Goal: Obtain resource: Obtain resource

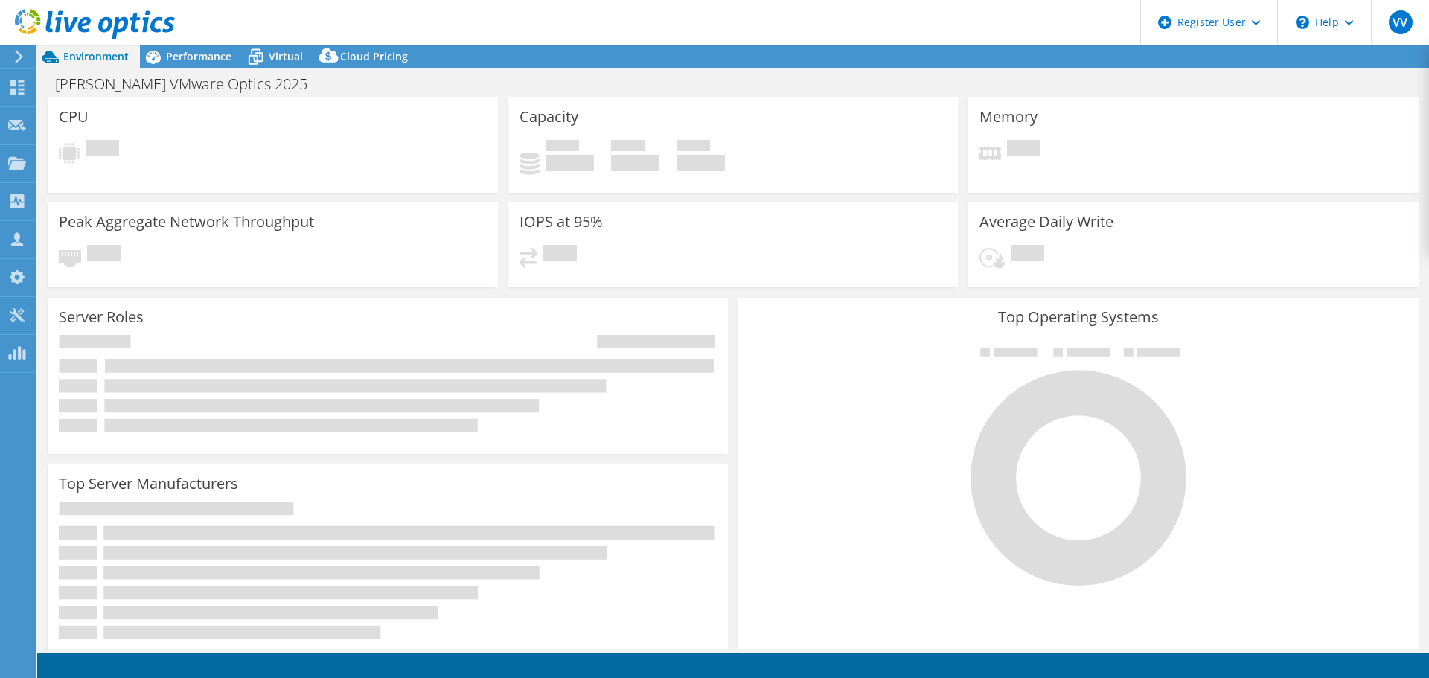
select select "USD"
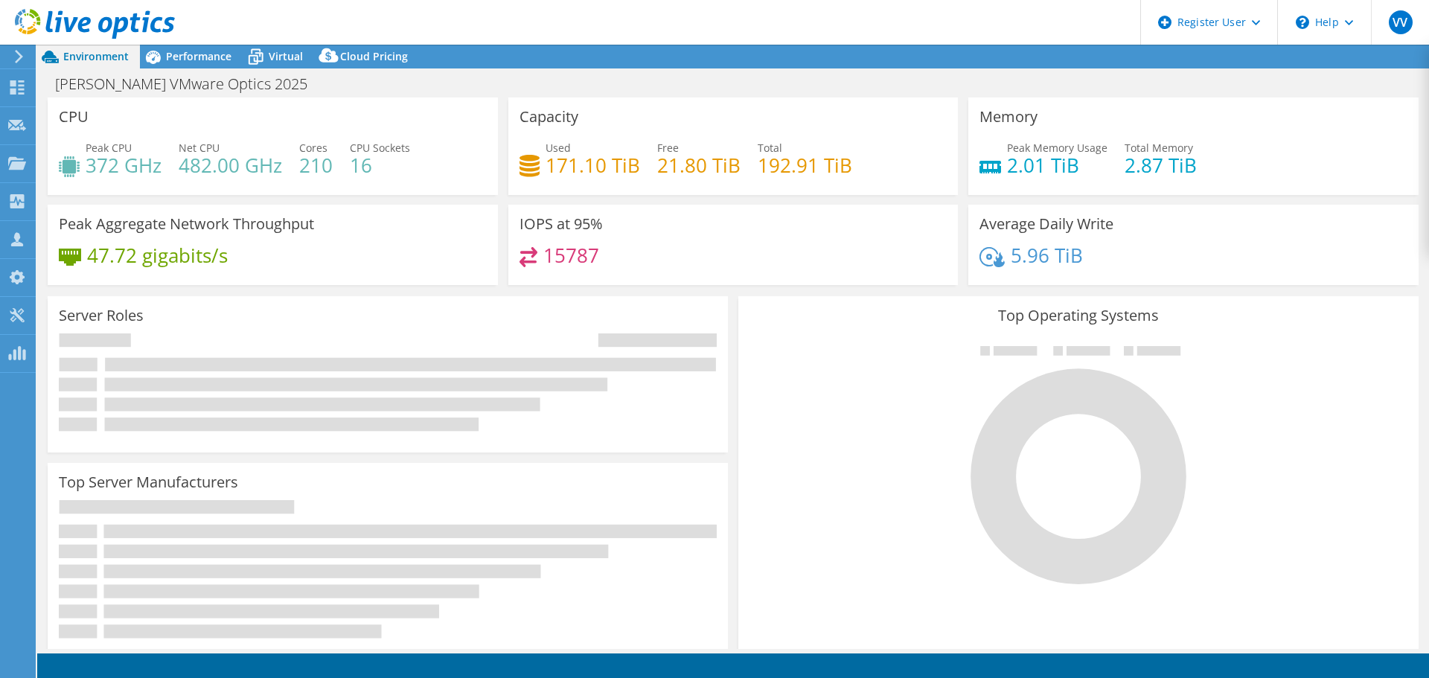
select select "EULondon"
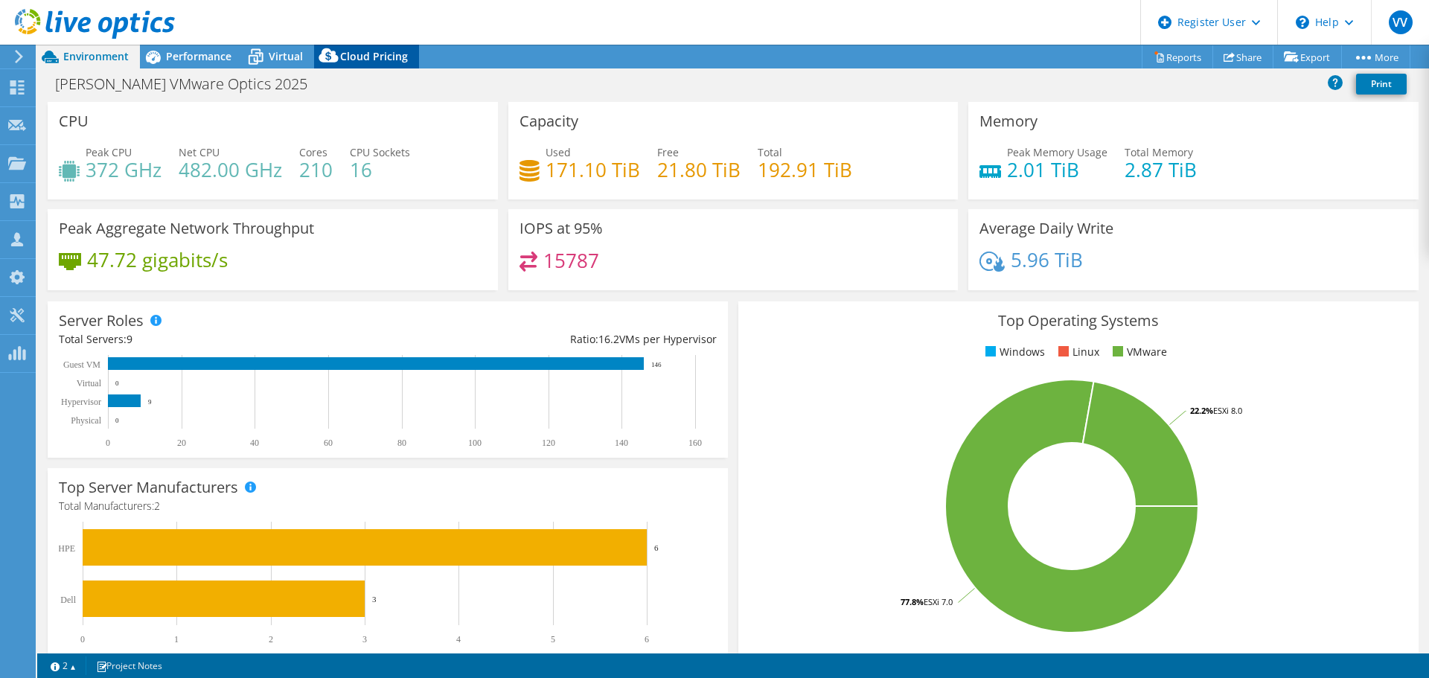
click at [354, 57] on span "Cloud Pricing" at bounding box center [374, 56] width 68 height 14
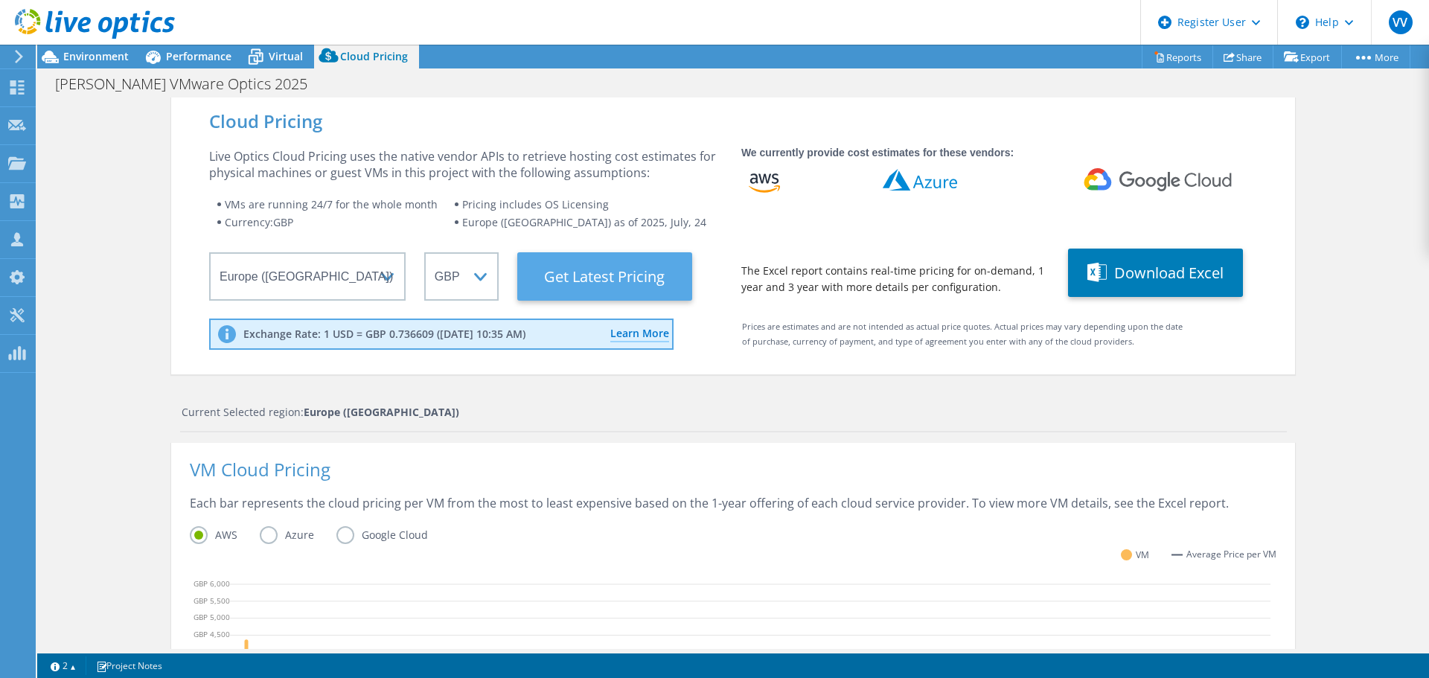
click at [585, 278] on Latest "Get Latest Pricing" at bounding box center [604, 276] width 175 height 48
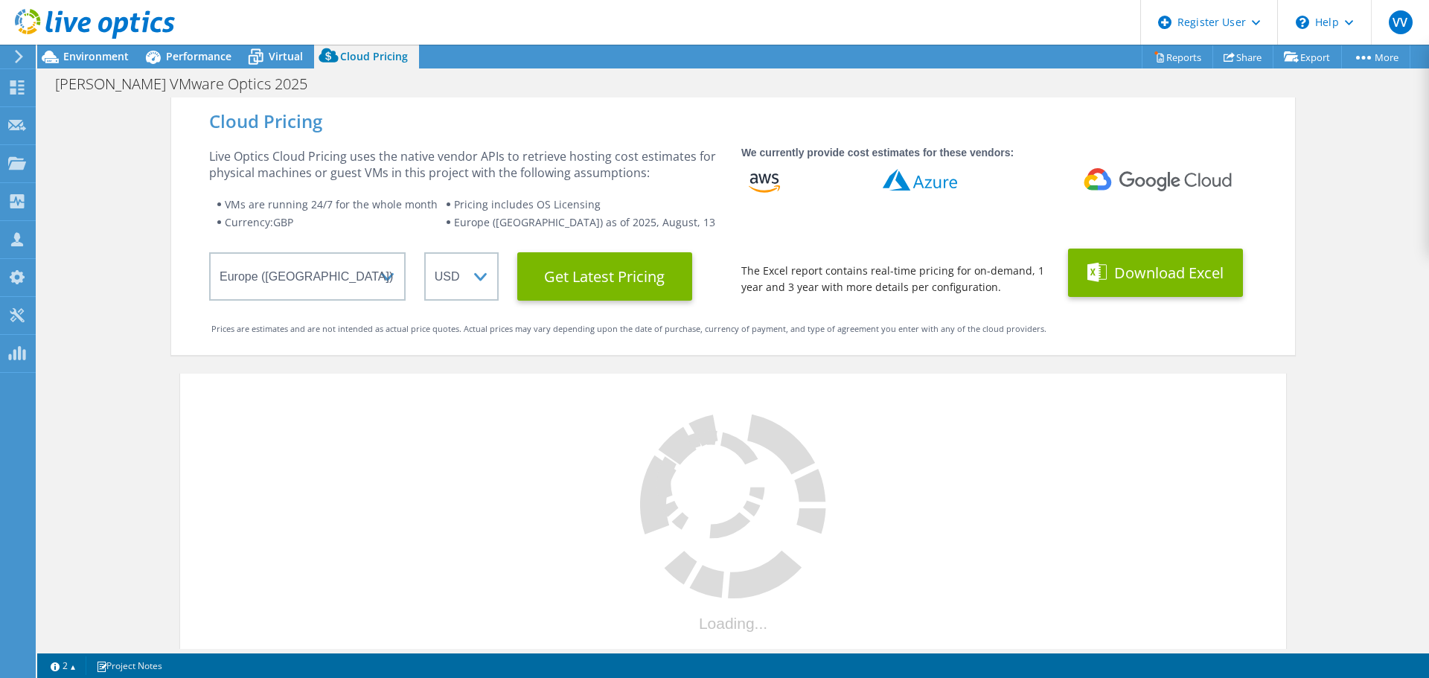
select select "GBP"
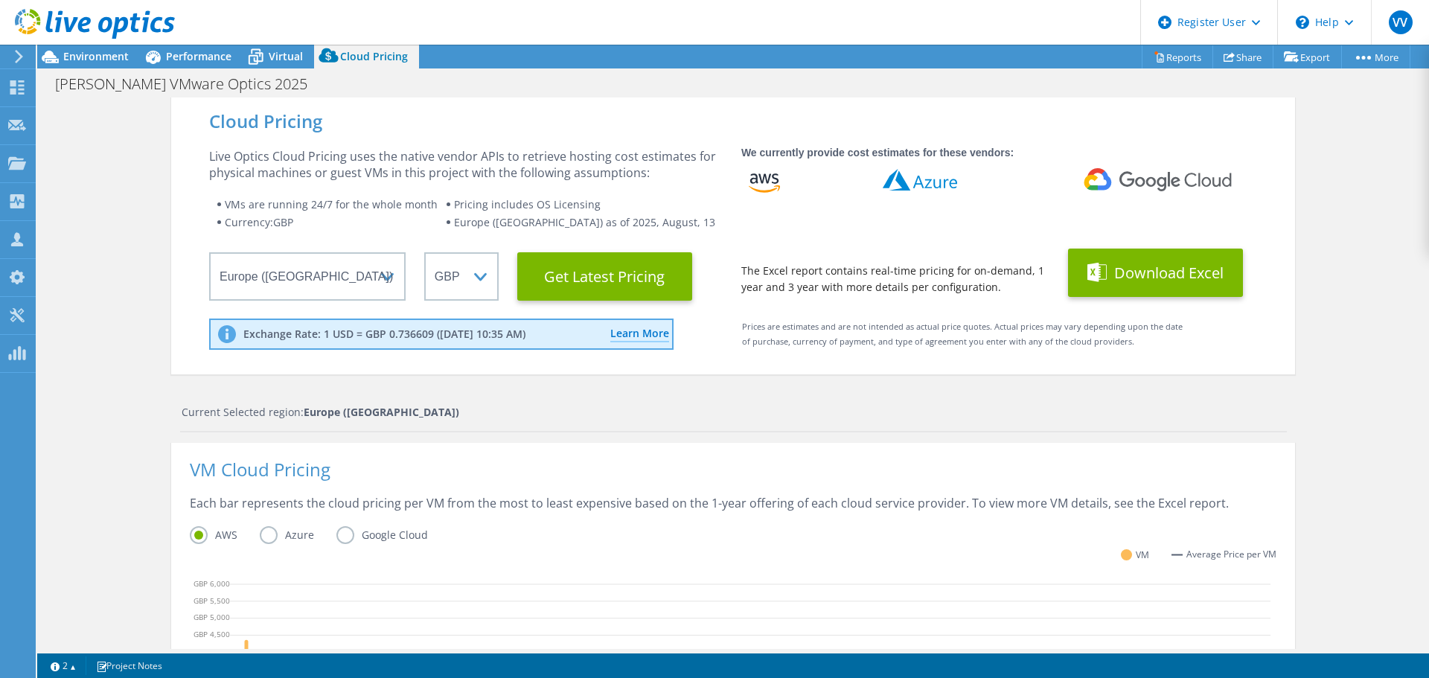
click at [1125, 273] on button "Download Excel" at bounding box center [1155, 273] width 175 height 48
